Goal: Go to known website: Access a specific website the user already knows

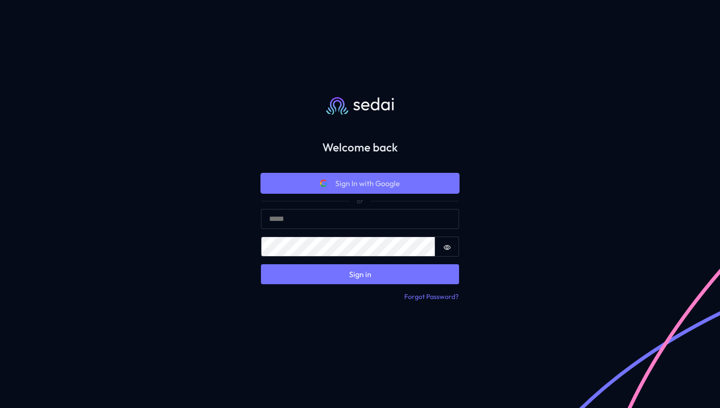
click at [397, 187] on span "Sign In with Google" at bounding box center [367, 183] width 65 height 11
